Goal: Transaction & Acquisition: Purchase product/service

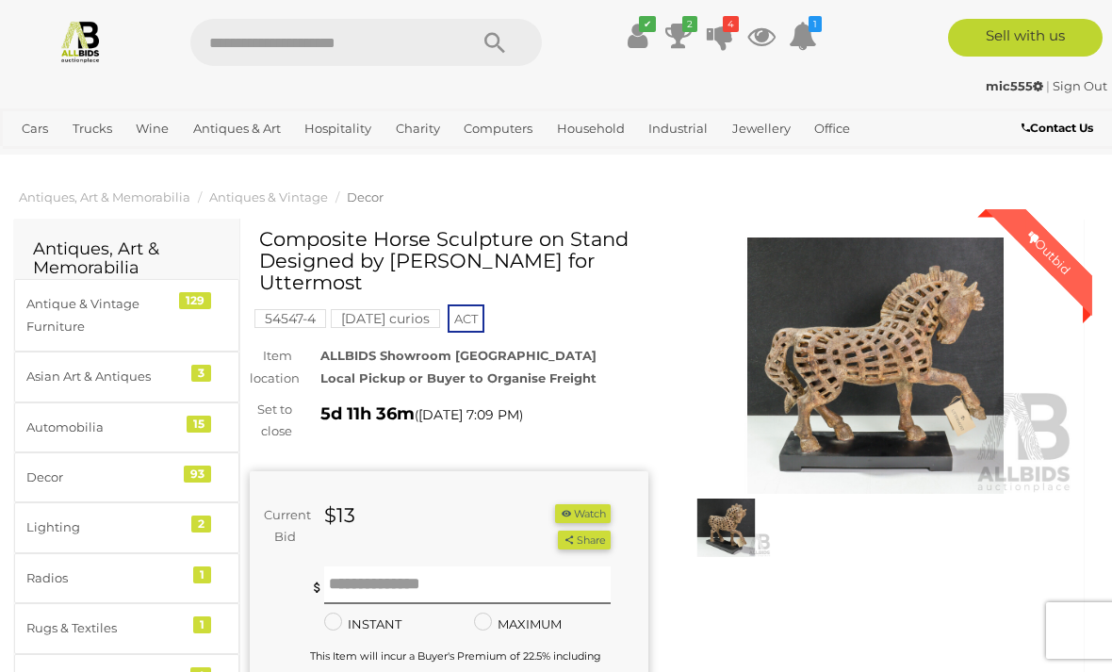
click at [680, 31] on icon at bounding box center [678, 36] width 26 height 34
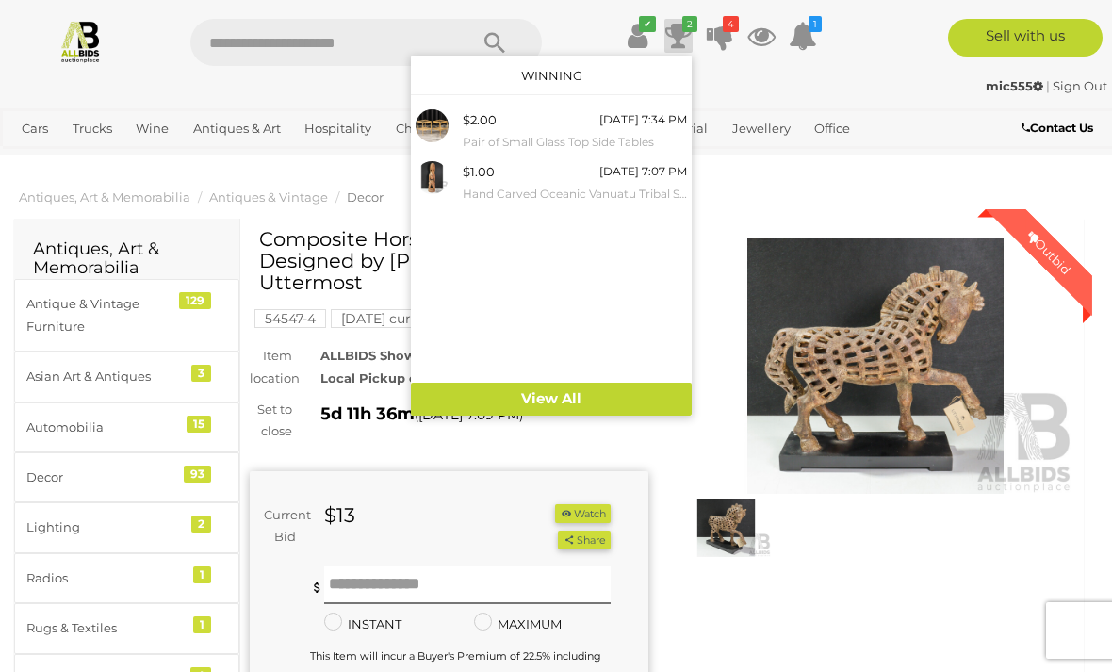
click at [482, 176] on div "$1.00" at bounding box center [479, 172] width 32 height 22
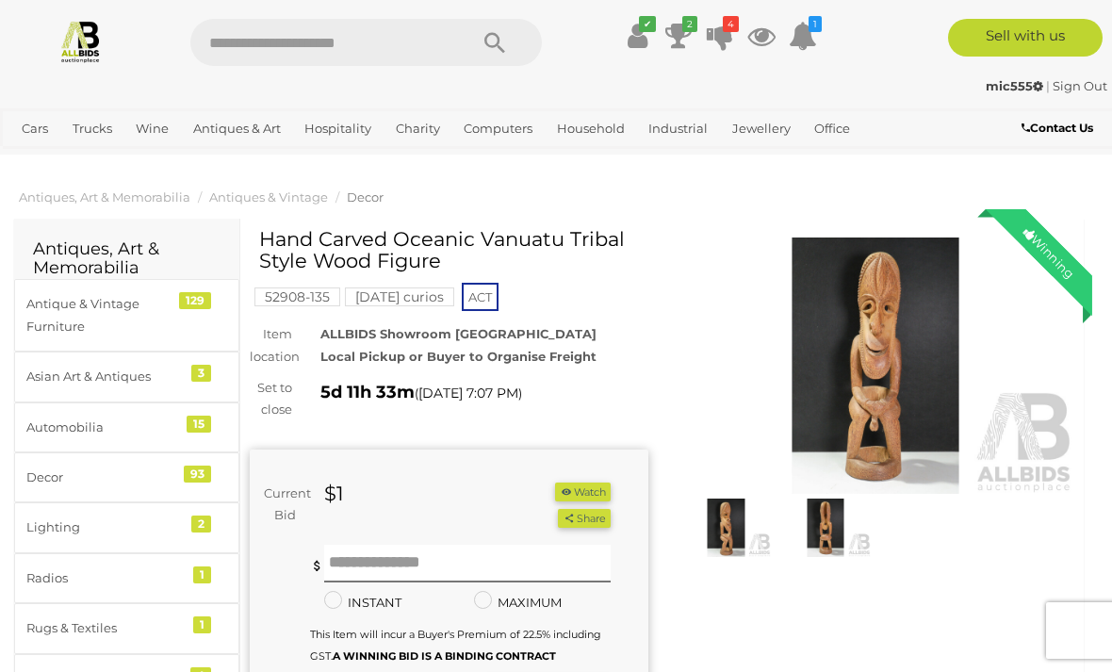
click at [722, 25] on icon at bounding box center [720, 36] width 26 height 34
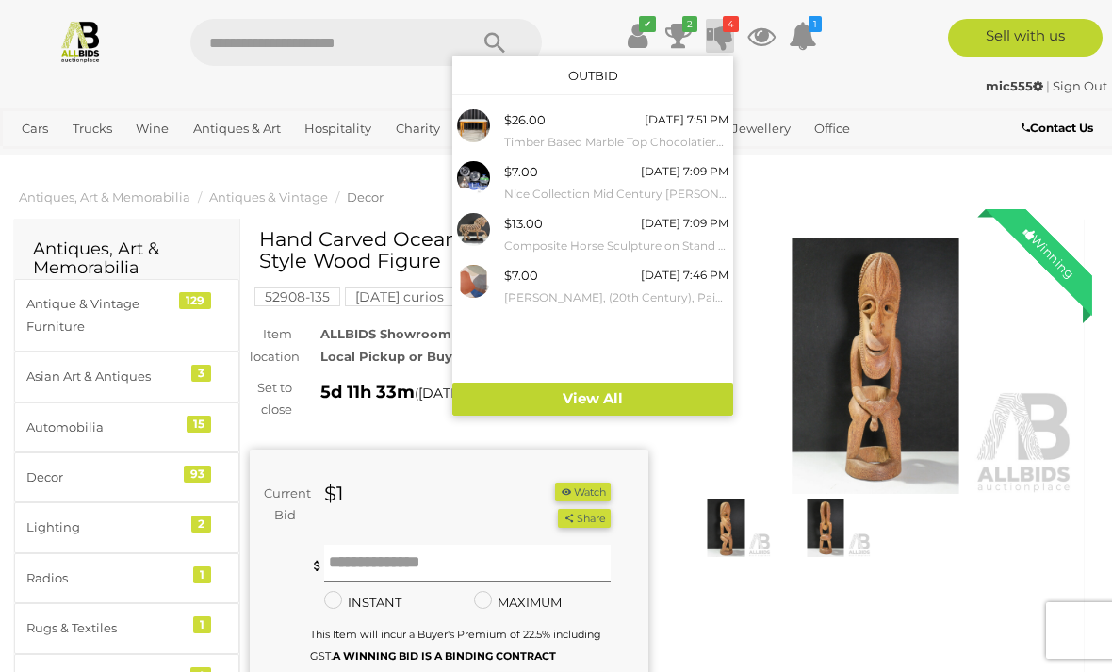
click at [521, 176] on div "$7.00" at bounding box center [521, 172] width 34 height 22
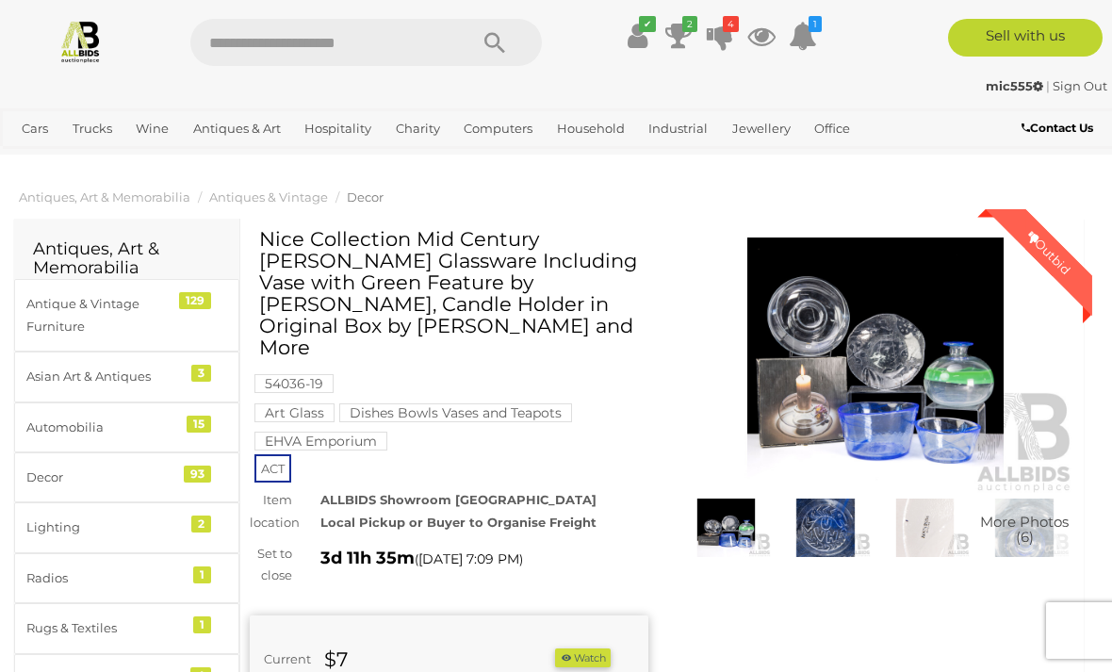
click at [894, 352] on img at bounding box center [876, 366] width 399 height 256
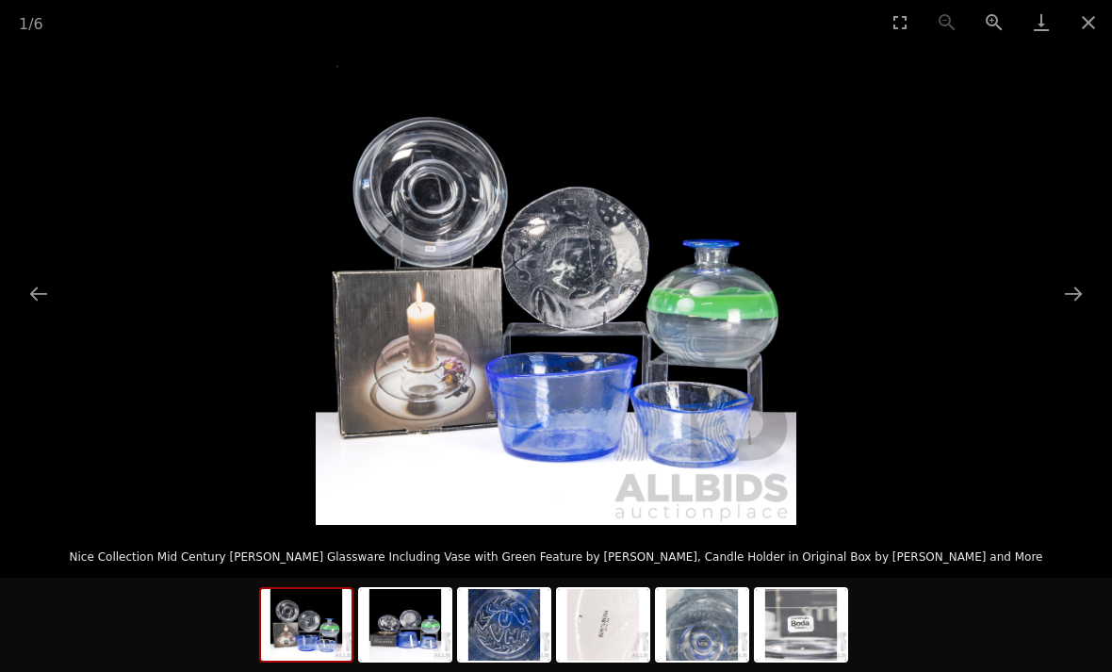
click at [805, 608] on img at bounding box center [801, 625] width 90 height 72
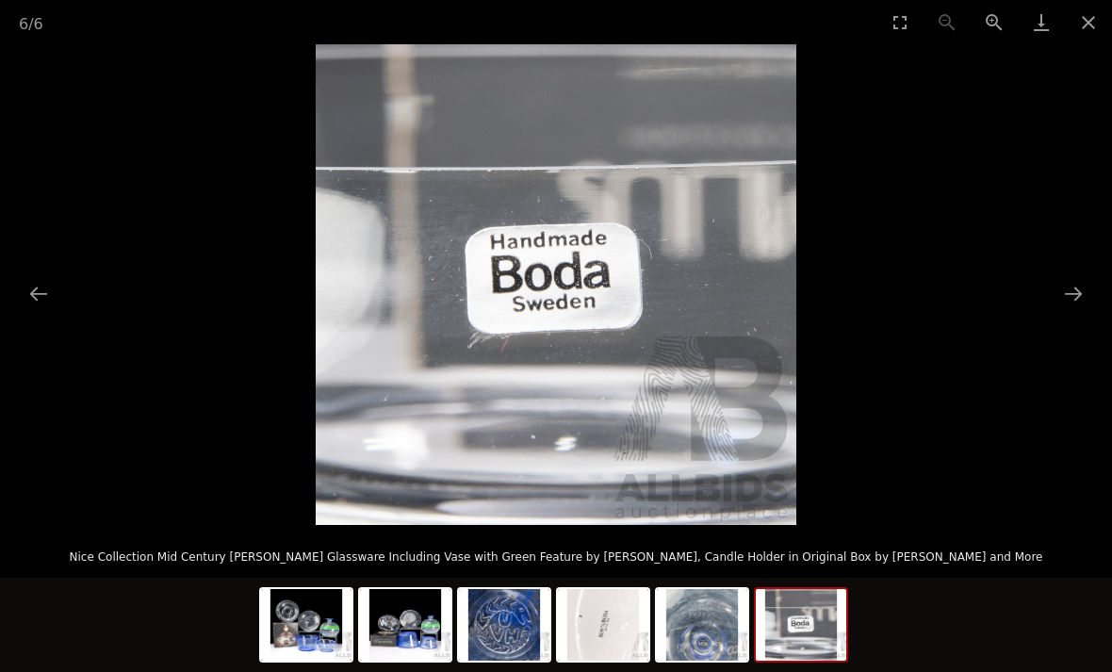
click at [41, 276] on button "Previous slide" at bounding box center [39, 293] width 40 height 37
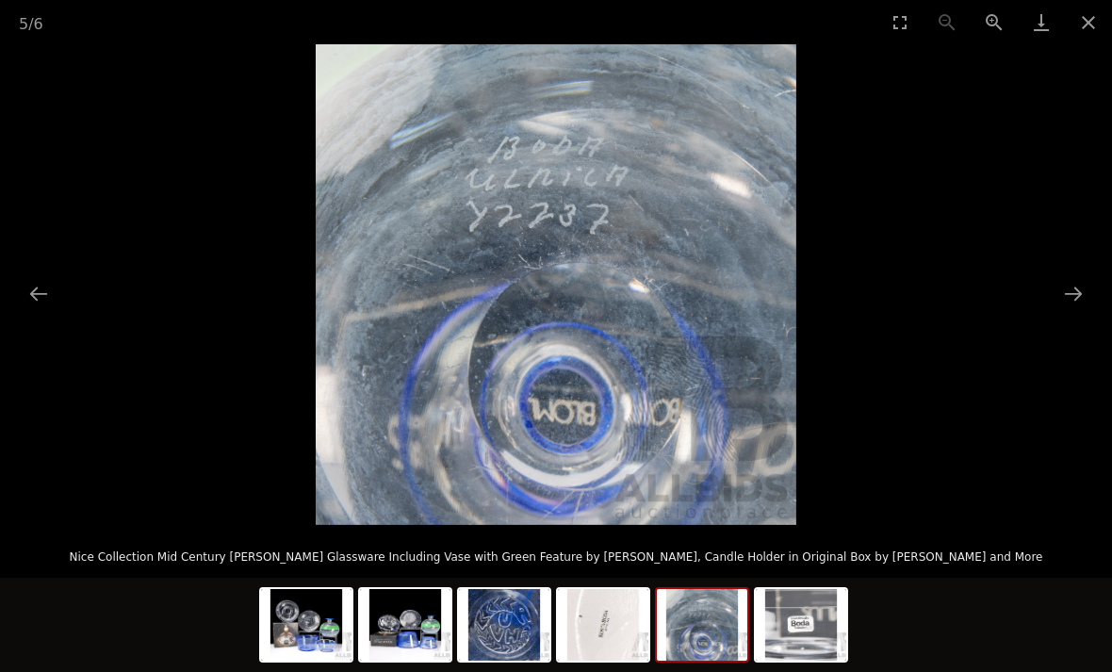
click at [48, 305] on button "Previous slide" at bounding box center [39, 293] width 40 height 37
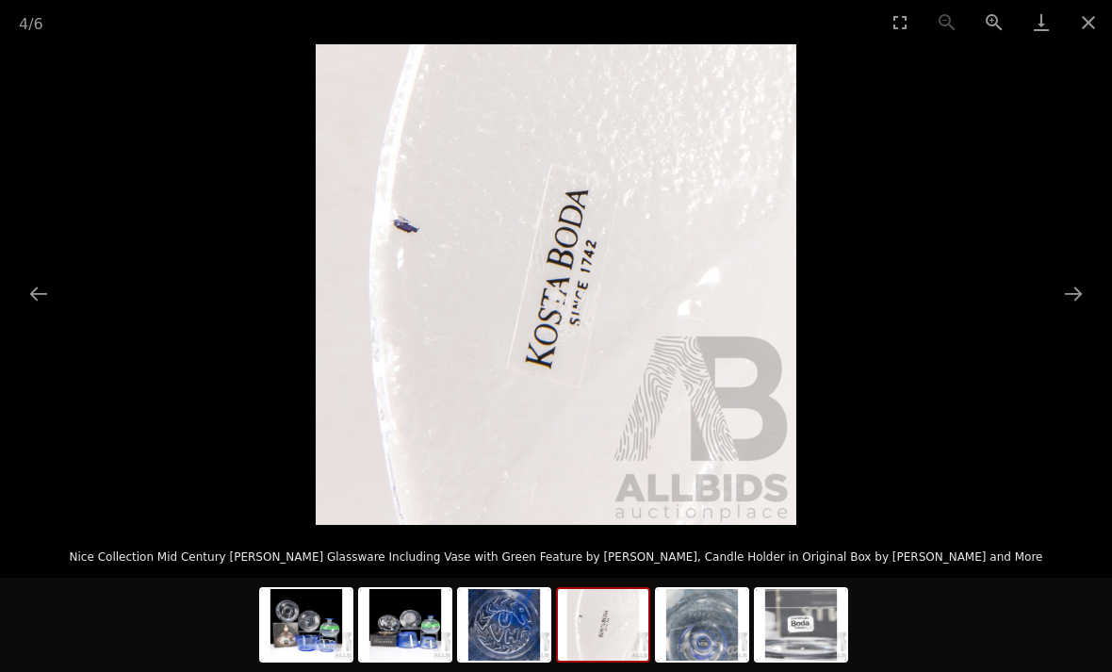
click at [32, 311] on button "Previous slide" at bounding box center [39, 293] width 40 height 37
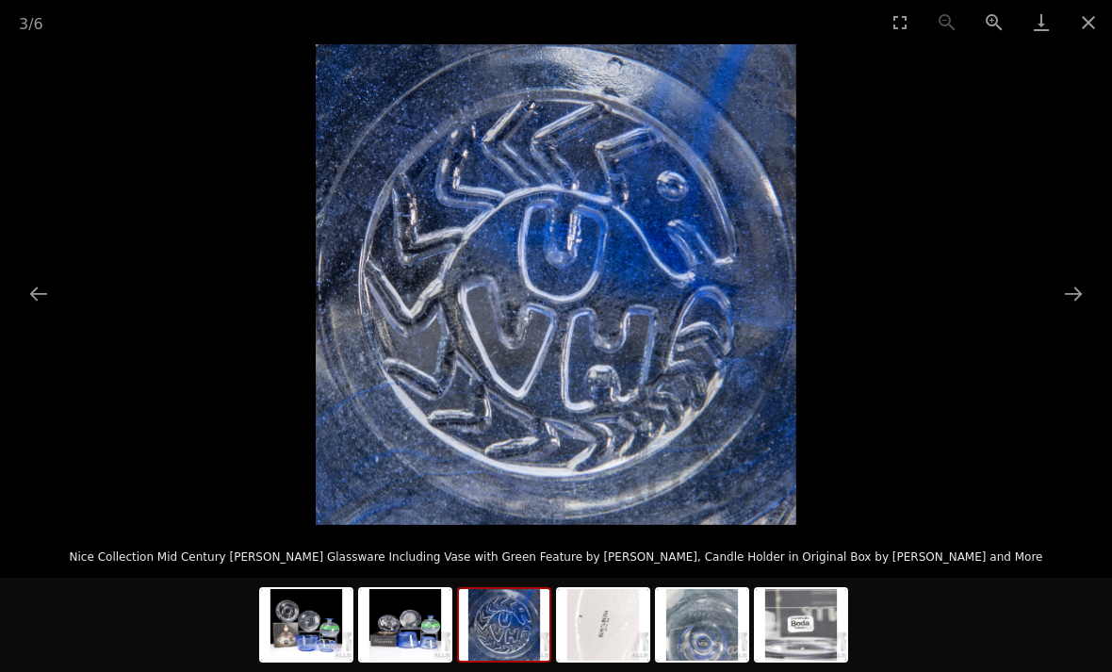
click at [16, 280] on picture at bounding box center [556, 284] width 1112 height 481
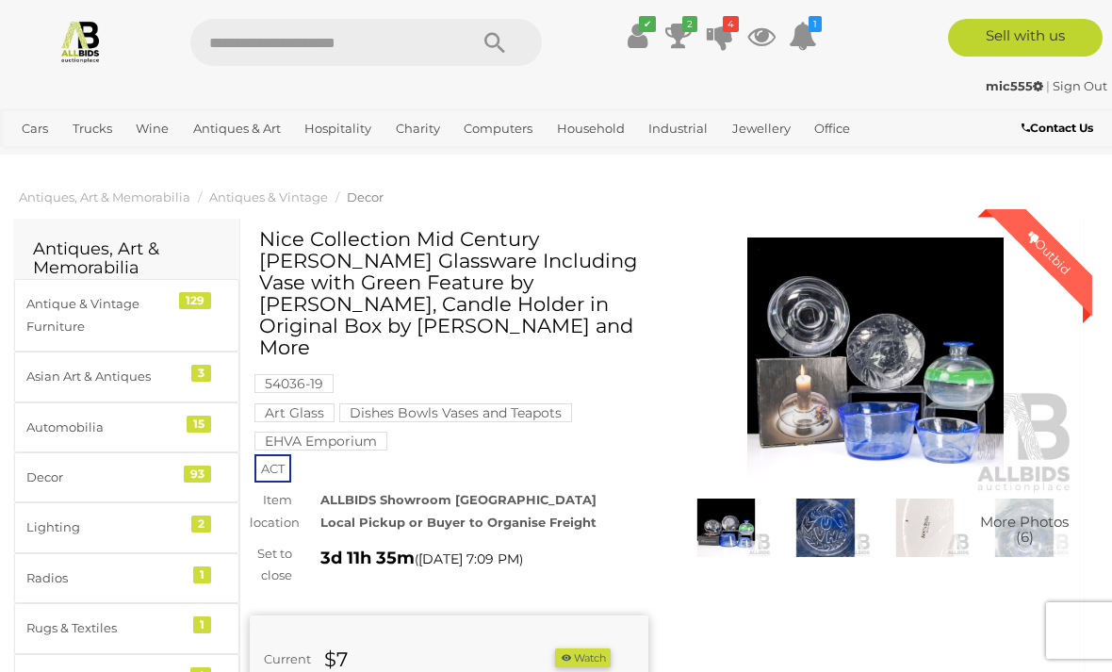
click at [718, 25] on icon at bounding box center [720, 36] width 26 height 34
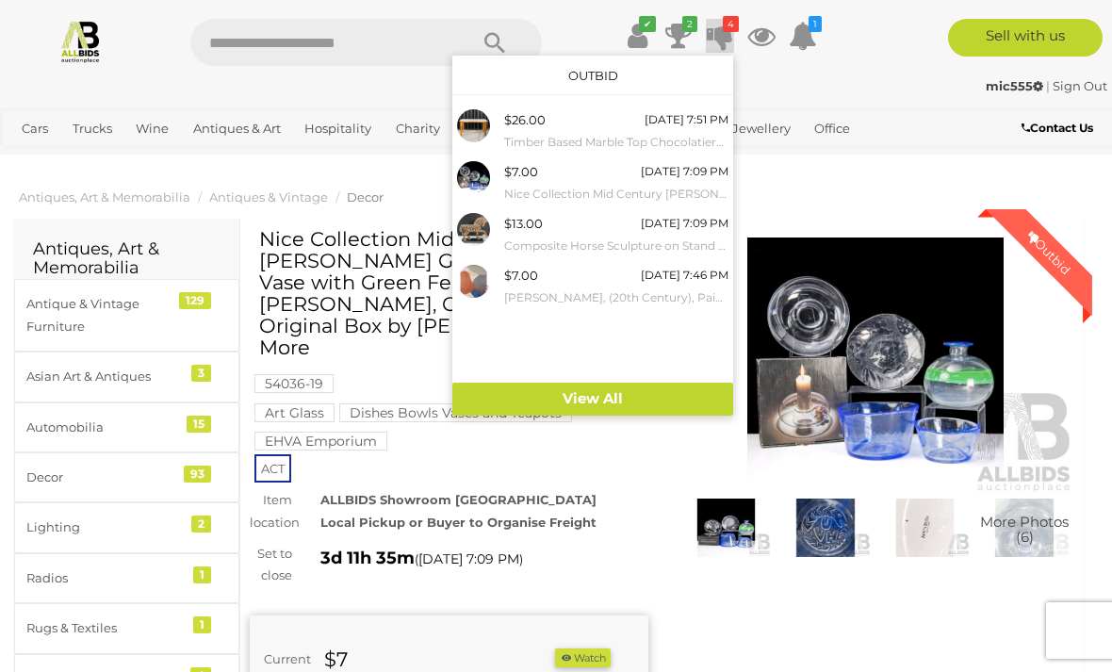
click at [1084, 200] on div at bounding box center [556, 336] width 1112 height 672
